Goal: Information Seeking & Learning: Understand process/instructions

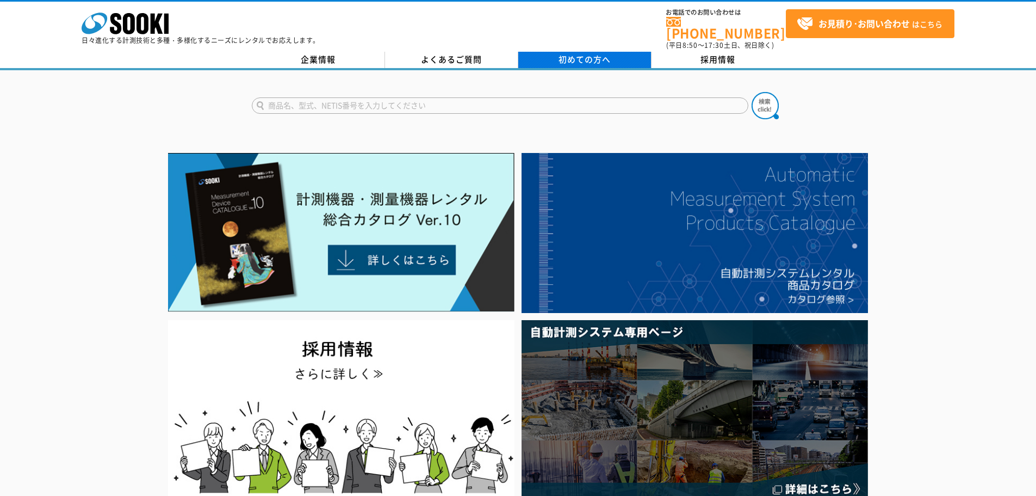
click at [589, 52] on link "初めての方へ" at bounding box center [584, 60] width 133 height 16
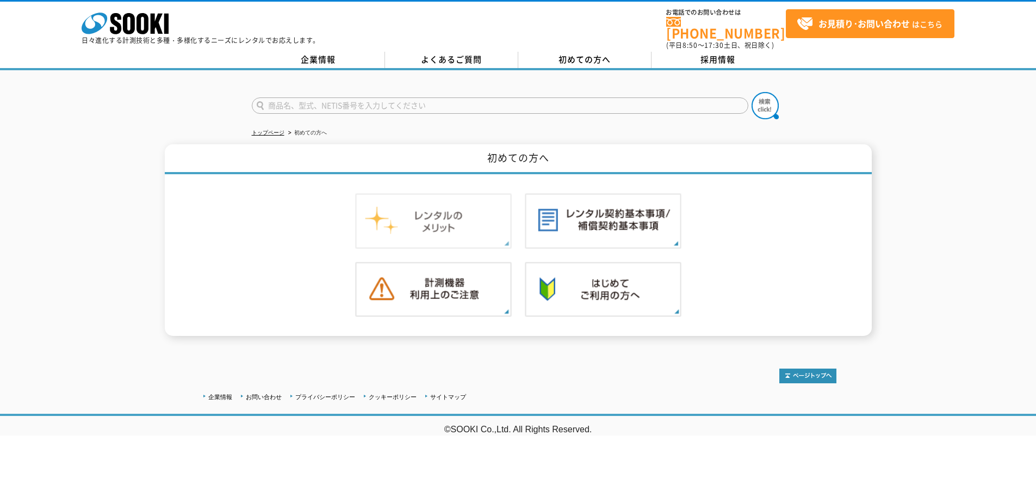
click at [416, 207] on img at bounding box center [433, 220] width 157 height 55
click at [589, 213] on img at bounding box center [603, 220] width 157 height 55
click at [479, 302] on img at bounding box center [433, 289] width 157 height 55
click at [617, 275] on img at bounding box center [603, 289] width 157 height 55
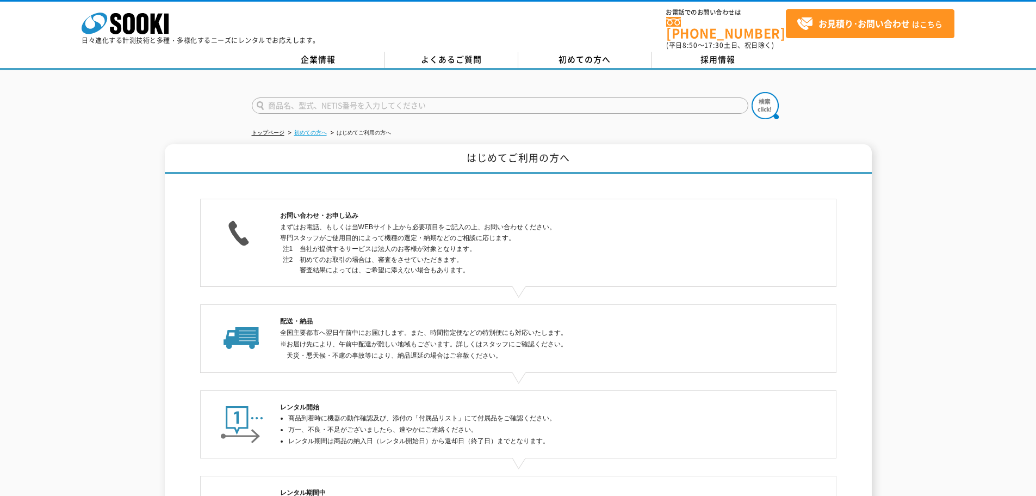
click at [305, 129] on link "初めての方へ" at bounding box center [310, 132] width 33 height 6
